Goal: Navigation & Orientation: Find specific page/section

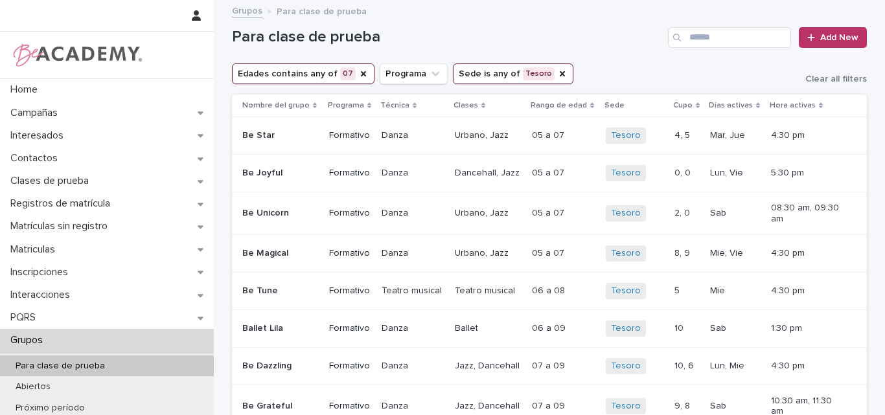
click at [69, 367] on p "Para clase de prueba" at bounding box center [60, 366] width 110 height 11
